Goal: Obtain resource: Obtain resource

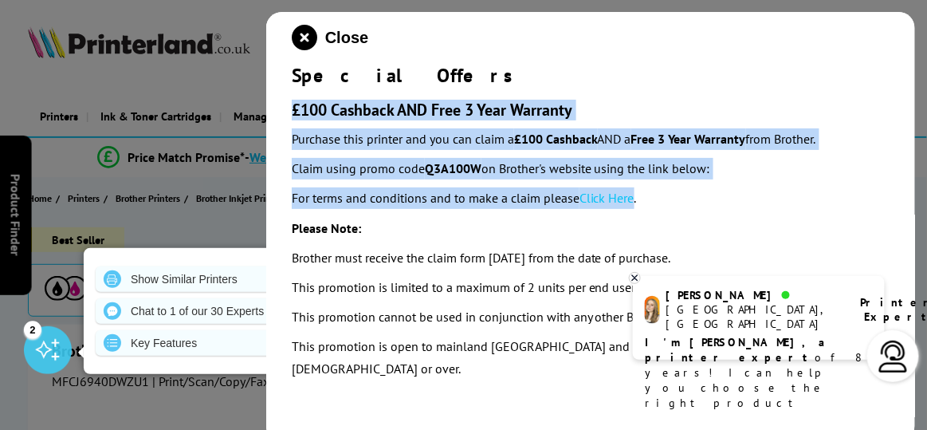
drag, startPoint x: 287, startPoint y: 106, endPoint x: 643, endPoint y: 203, distance: 369.2
click at [637, 202] on div "Close Special Offers £100 Cashback AND Free 3 Year Warranty Purchase this print…" at bounding box center [590, 227] width 649 height 430
click at [656, 206] on p "For terms and conditions and to make a claim please Click Here ." at bounding box center [591, 198] width 598 height 22
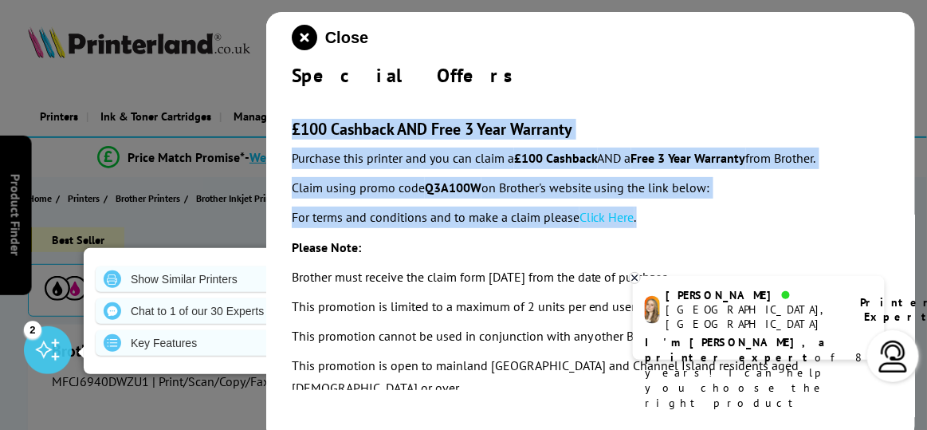
drag, startPoint x: 656, startPoint y: 204, endPoint x: 273, endPoint y: 104, distance: 395.4
click at [273, 104] on div "Close Special Offers £100 Cashback AND Free 3 Year Warranty Purchase this print…" at bounding box center [590, 227] width 649 height 430
copy section "£100 Cashback AND Free 3 Year Warranty Purchase this printer and you can claim …"
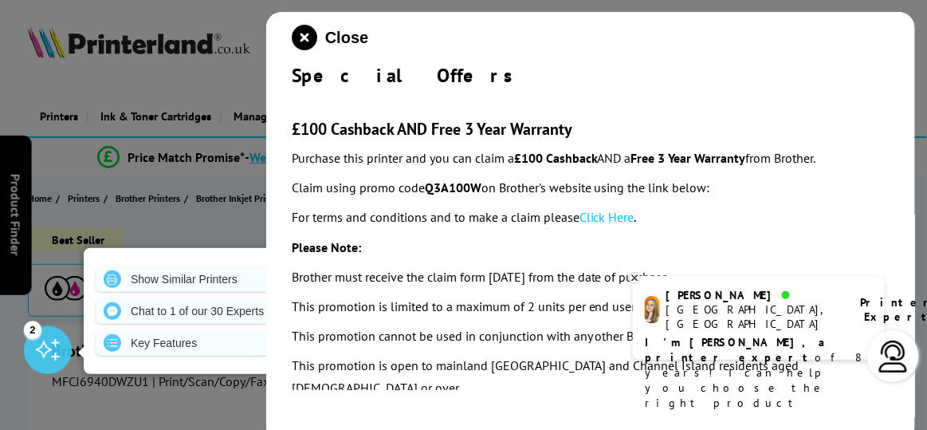
click at [706, 239] on p "Please Note:" at bounding box center [591, 248] width 598 height 22
click at [630, 218] on link "Click Here" at bounding box center [607, 217] width 55 height 16
click at [623, 221] on link "Click Here" at bounding box center [607, 217] width 55 height 16
drag, startPoint x: 293, startPoint y: 188, endPoint x: 482, endPoint y: 189, distance: 189.7
click at [482, 189] on p "Claim using promo code Q3A100W on Brother's website using the link below:" at bounding box center [591, 188] width 598 height 22
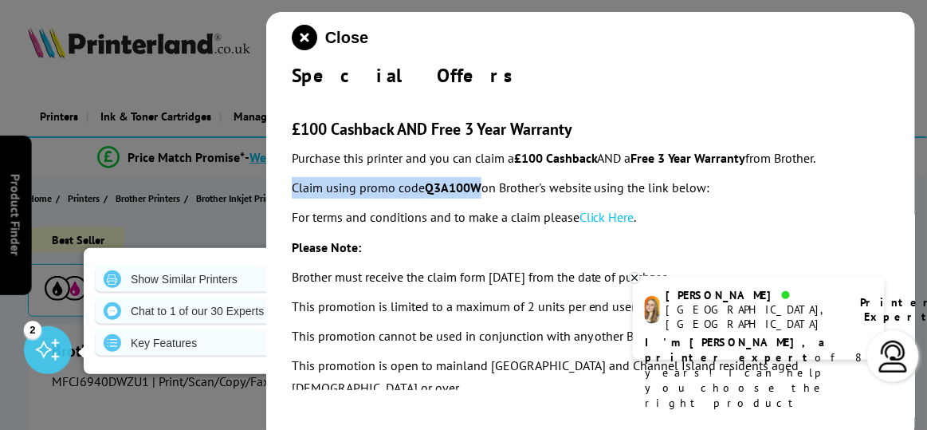
copy p "Claim using promo code Q3A100W"
